Goal: Task Accomplishment & Management: Manage account settings

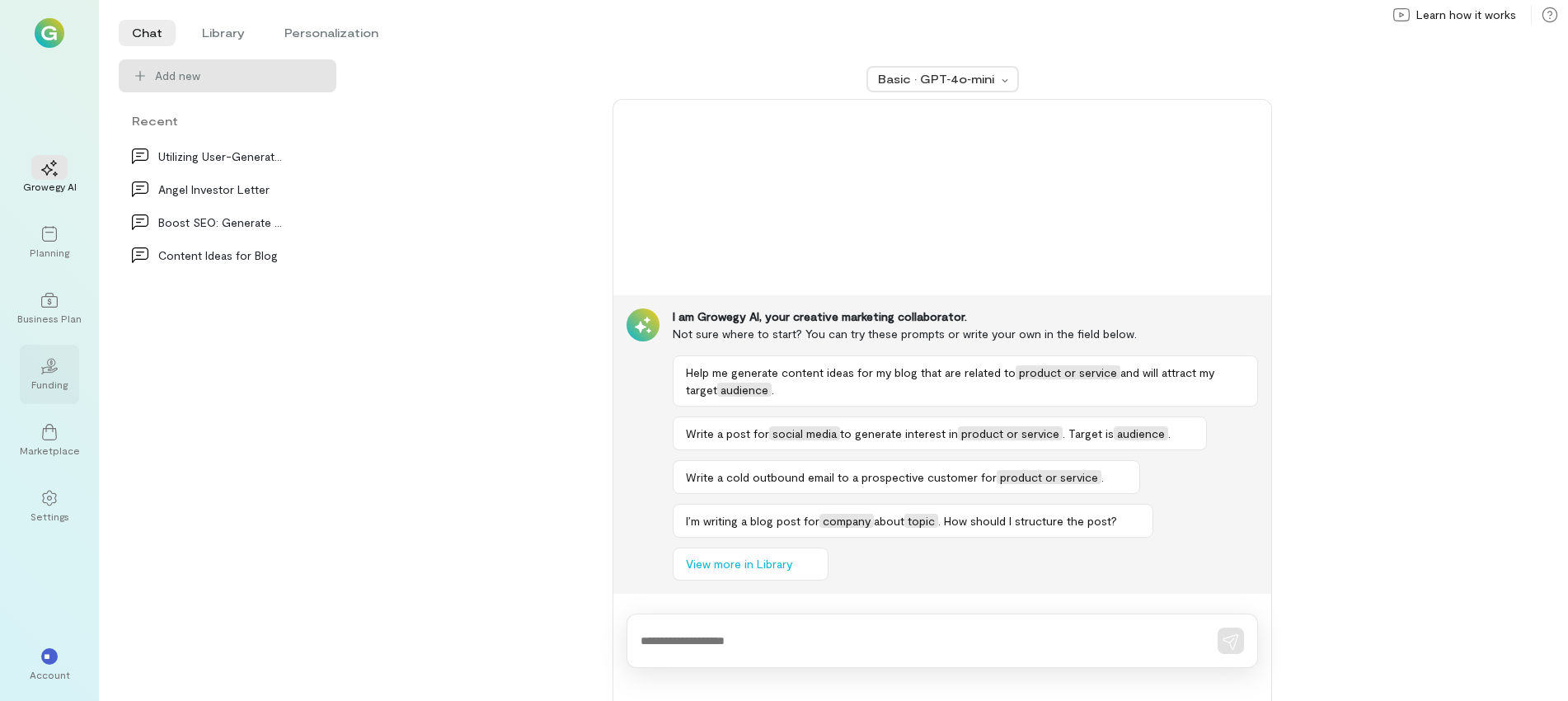
click at [46, 376] on div "02" at bounding box center [50, 365] width 36 height 24
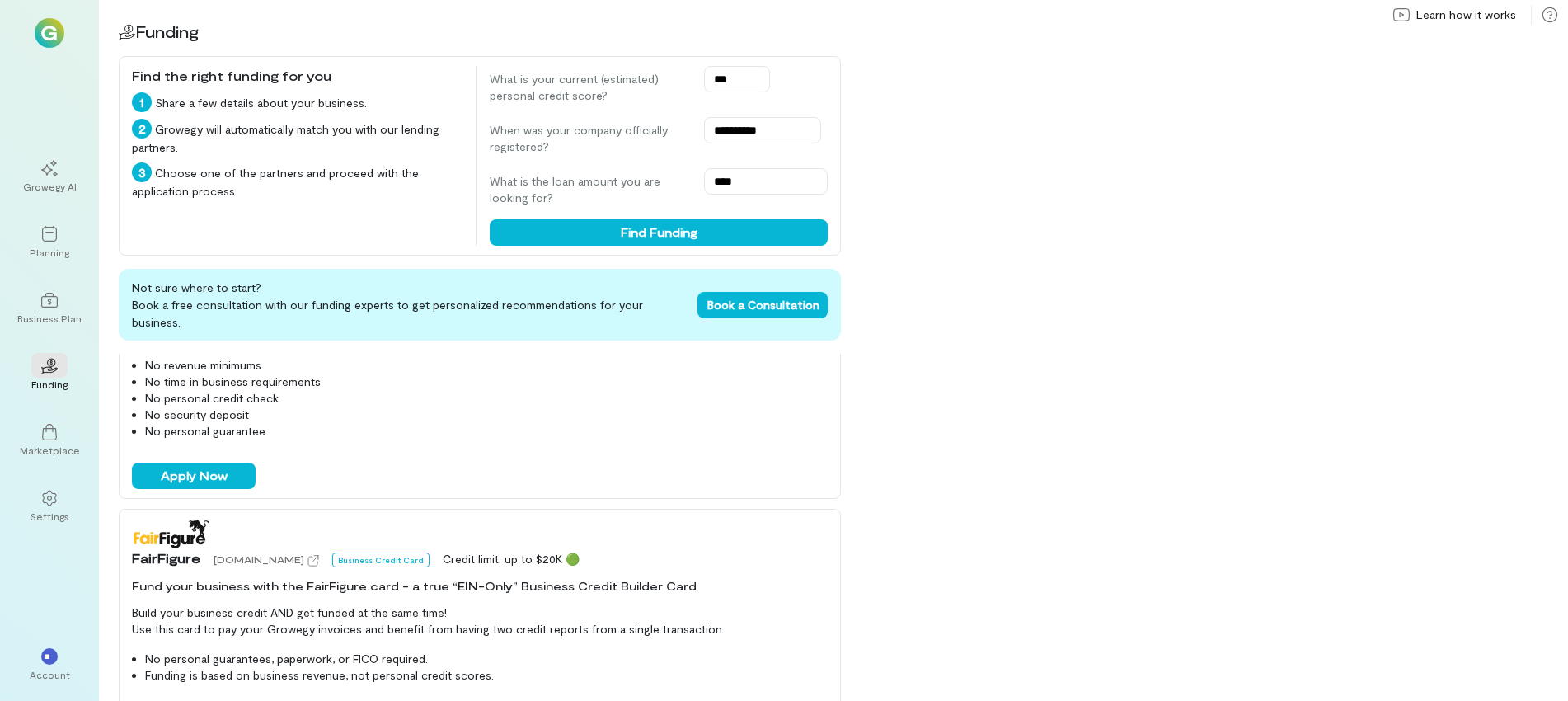
scroll to position [248, 0]
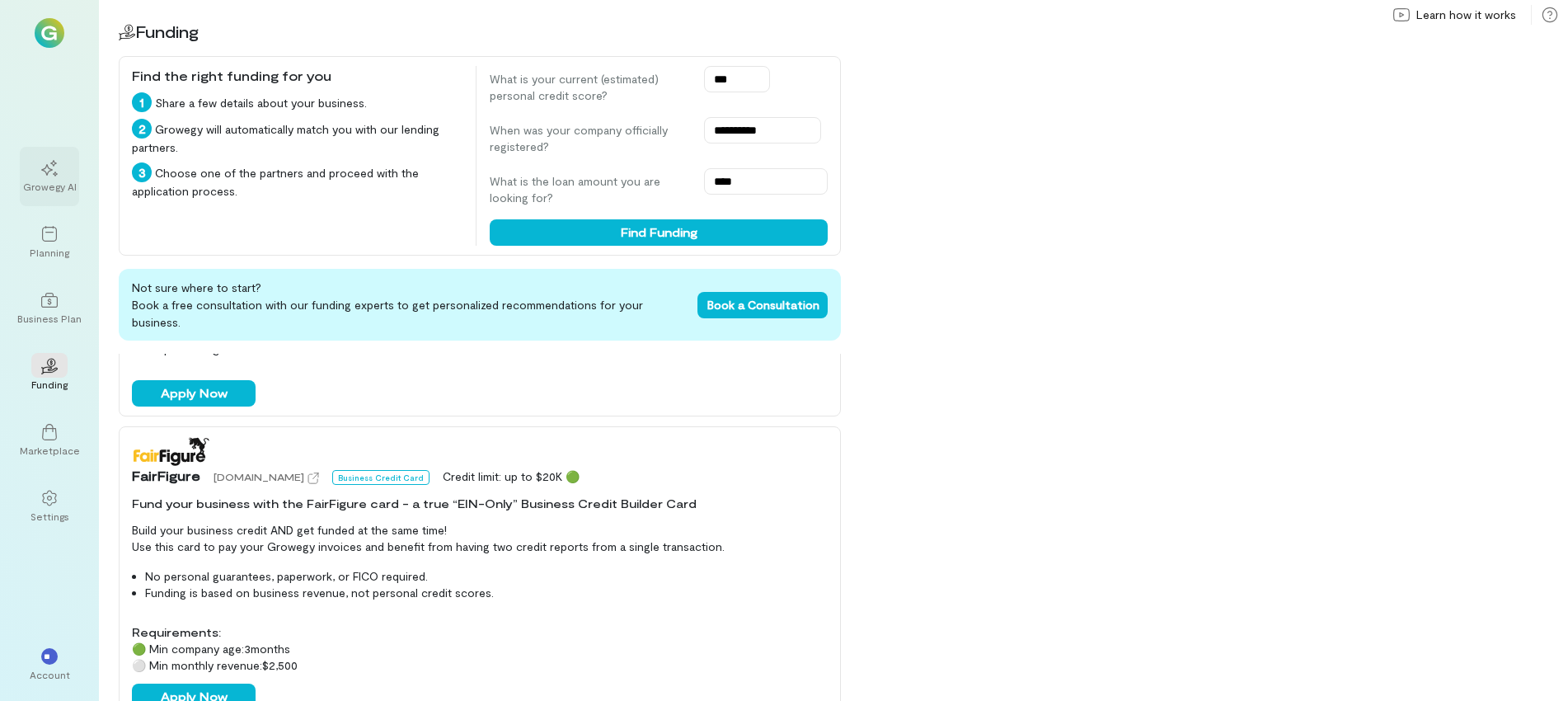
click at [47, 170] on icon at bounding box center [50, 168] width 16 height 16
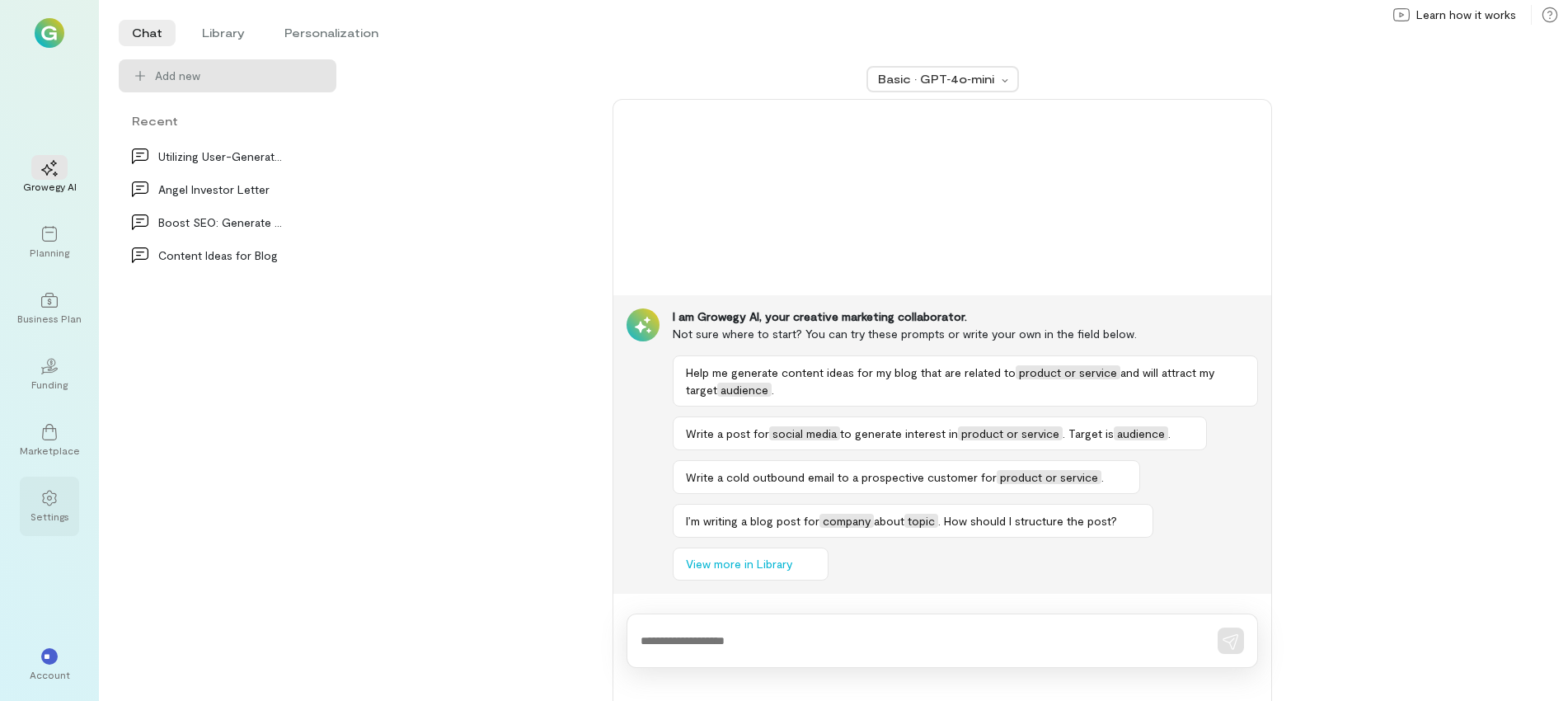
click at [48, 500] on icon at bounding box center [50, 498] width 14 height 15
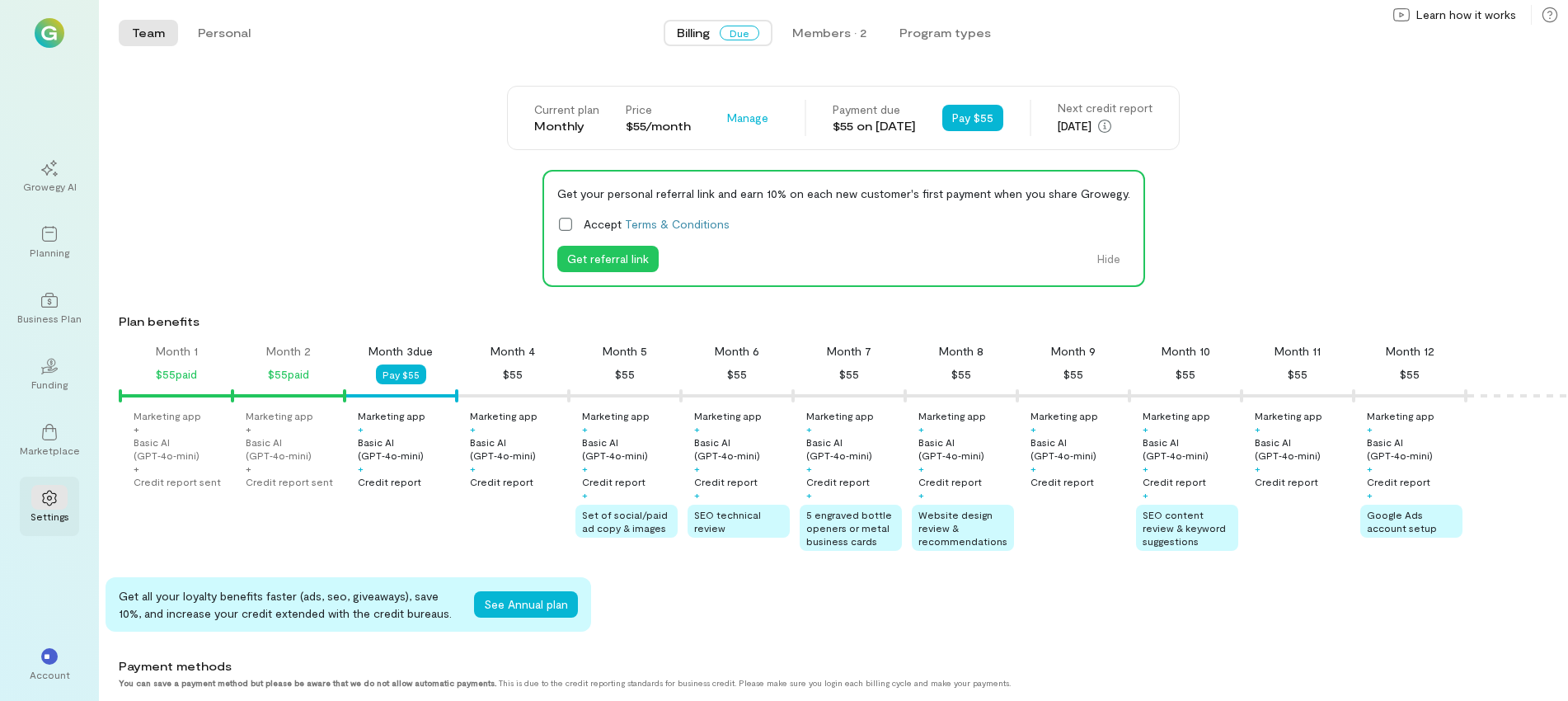
scroll to position [0, 14]
click at [990, 116] on button "Pay $55" at bounding box center [973, 117] width 61 height 26
